Goal: Participate in discussion: Engage in conversation with other users on a specific topic

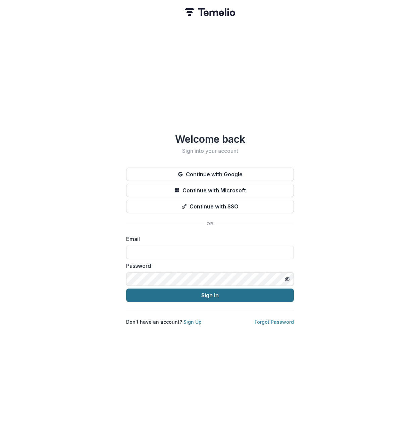
type input "**********"
click at [207, 296] on button "Sign In" at bounding box center [210, 295] width 168 height 13
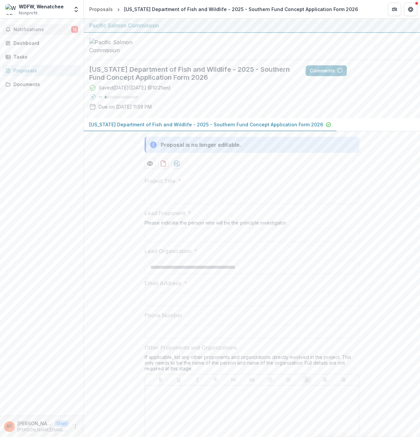
click at [29, 33] on button "Notifications 12" at bounding box center [42, 29] width 78 height 11
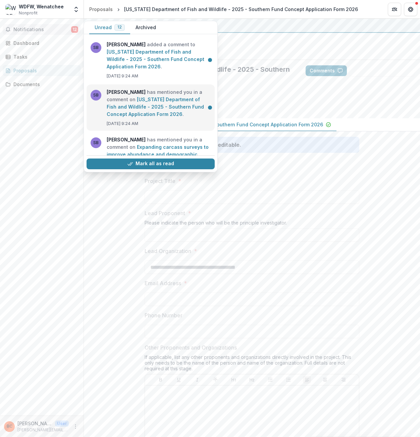
click at [118, 106] on link "[US_STATE] Department of Fish and Wildlife - 2025 - Southern Fund Concept Appli…" at bounding box center [155, 107] width 97 height 20
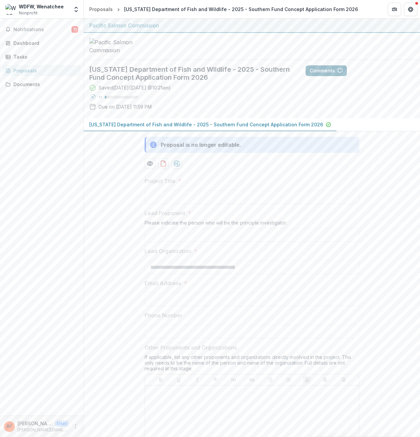
click at [328, 76] on button "Comments" at bounding box center [325, 70] width 41 height 11
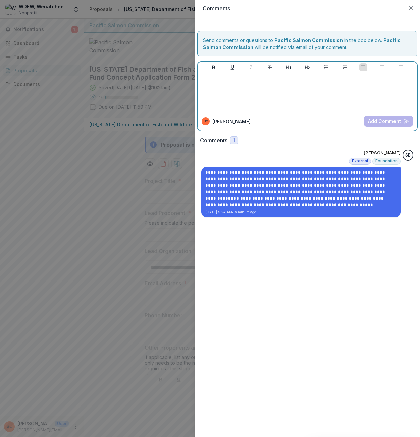
click at [255, 89] on div at bounding box center [307, 93] width 214 height 34
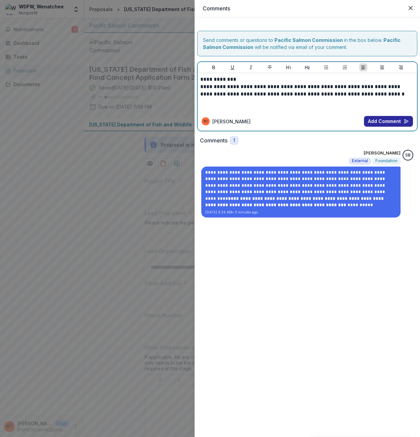
click at [394, 123] on button "Add Comment" at bounding box center [388, 121] width 49 height 11
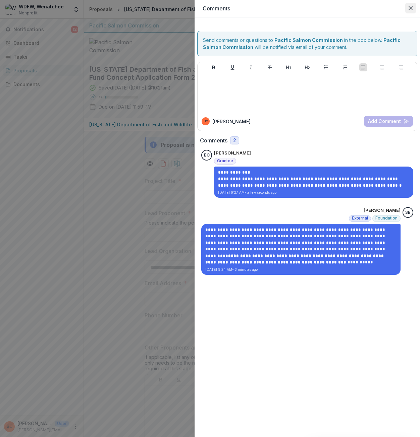
click at [409, 7] on icon "Close" at bounding box center [410, 8] width 4 height 4
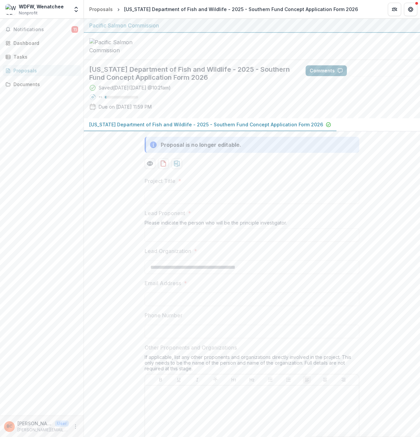
click at [330, 76] on button "Comments" at bounding box center [325, 70] width 41 height 11
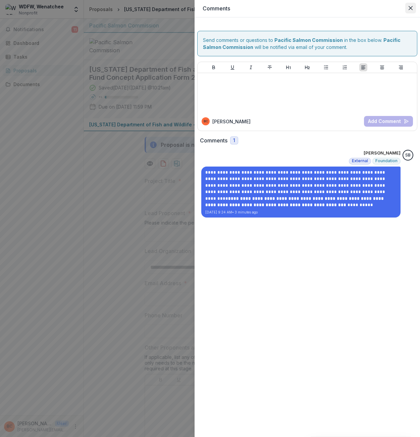
click at [407, 9] on button "Close" at bounding box center [410, 8] width 11 height 11
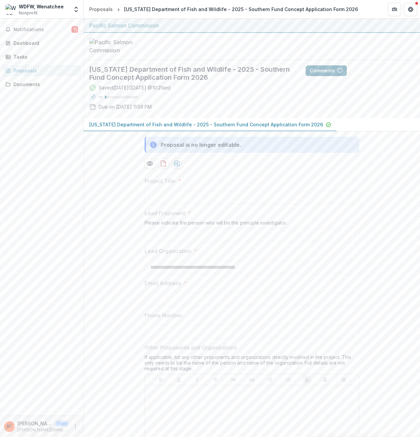
click at [323, 76] on button "Comments" at bounding box center [325, 70] width 41 height 11
